Goal: Navigation & Orientation: Find specific page/section

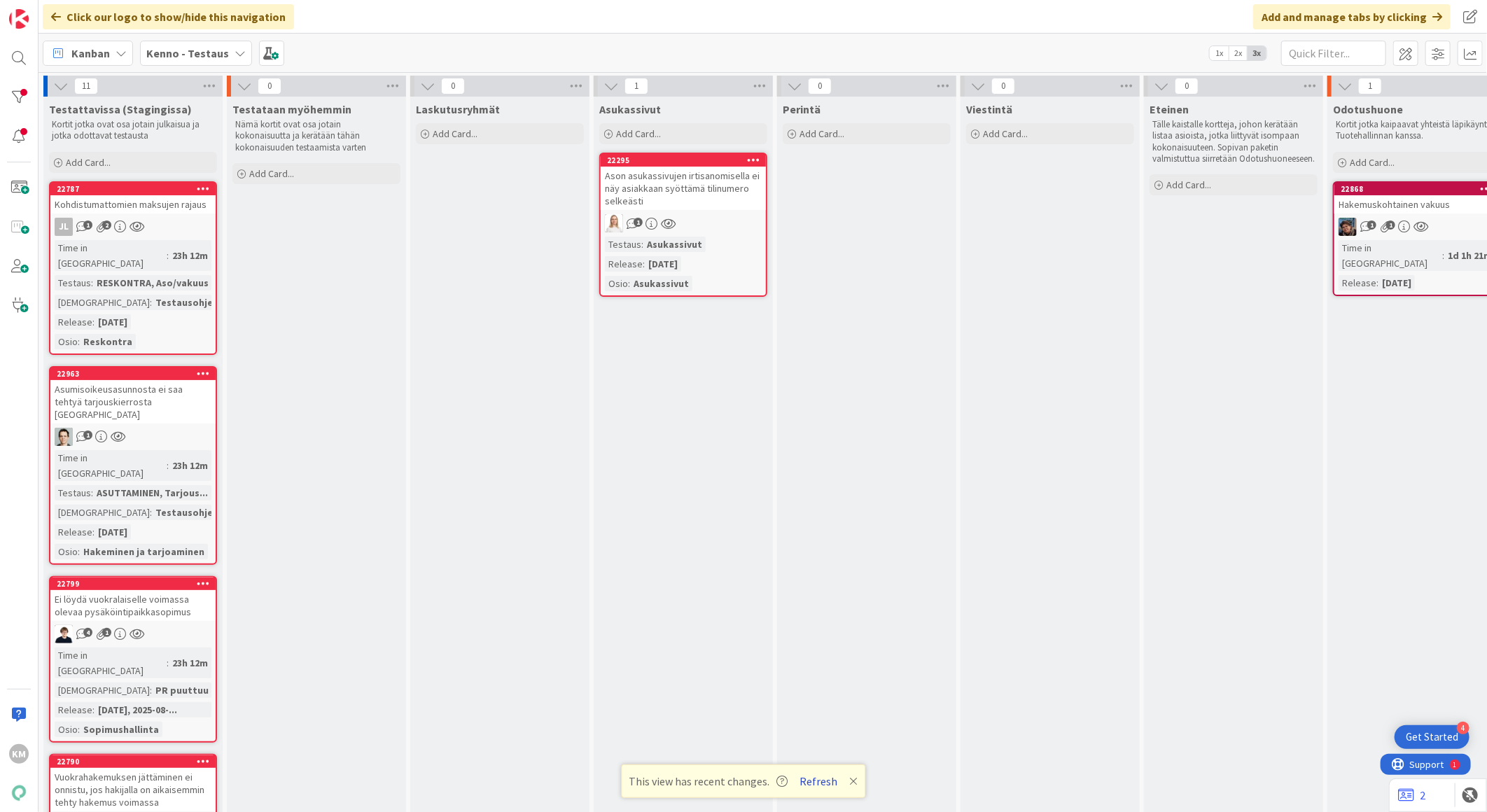
click at [816, 780] on button "Refresh" at bounding box center [819, 780] width 48 height 18
click at [219, 50] on b "Kenno - Testaus" at bounding box center [187, 53] width 83 height 14
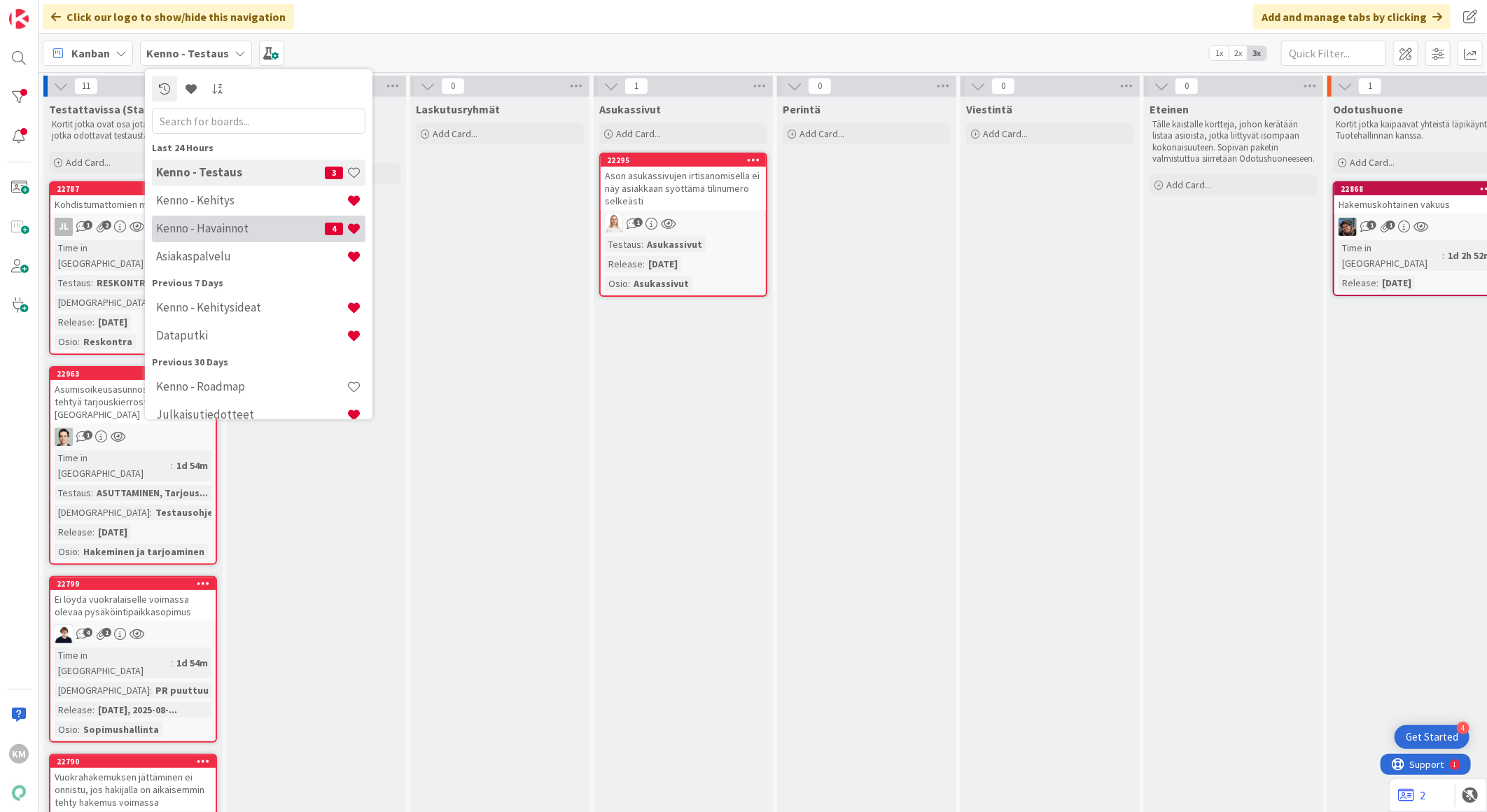
click at [194, 227] on h4 "Kenno - Havainnot" at bounding box center [240, 228] width 169 height 14
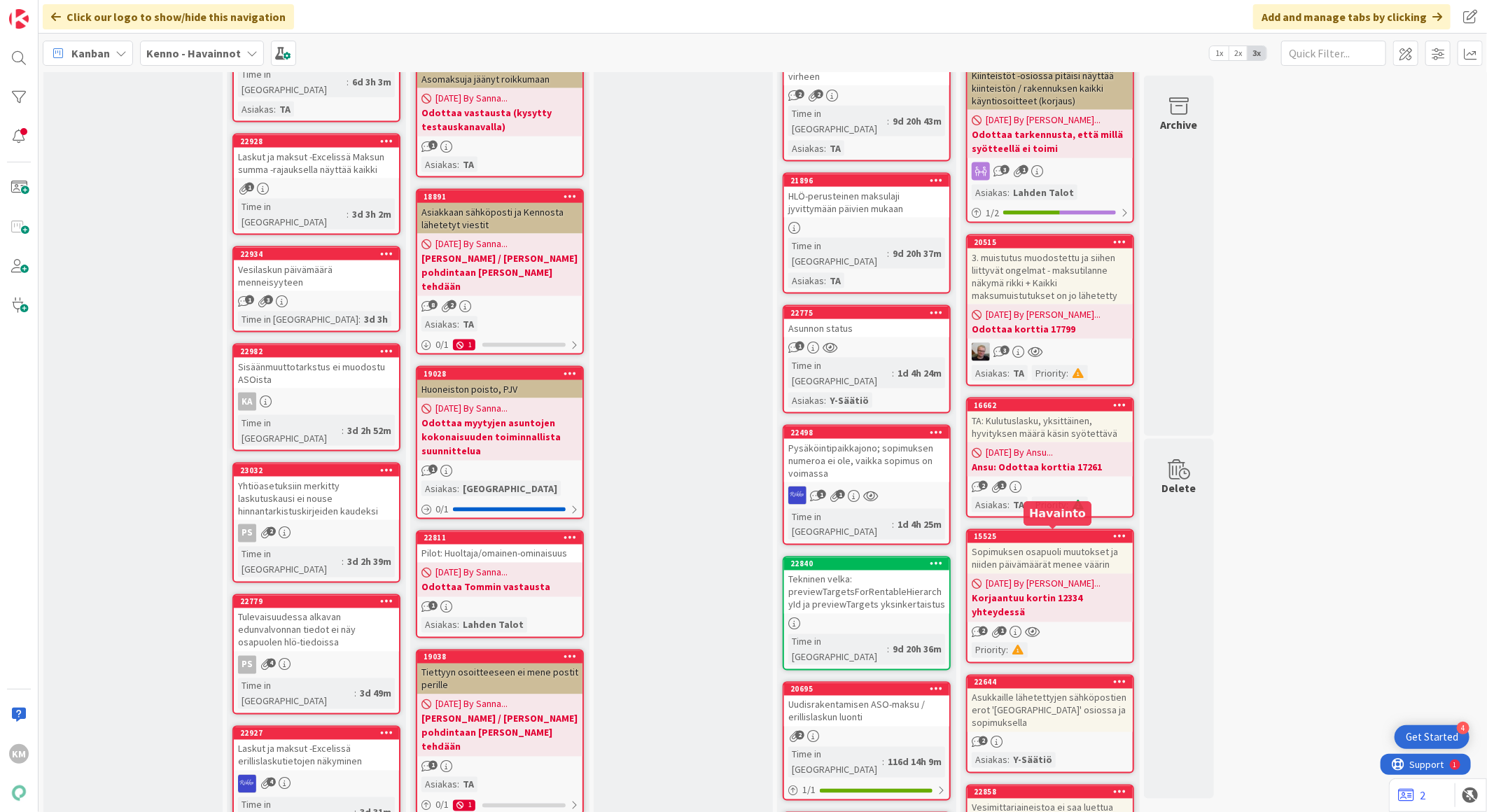
scroll to position [1244, 0]
